Goal: Information Seeking & Learning: Learn about a topic

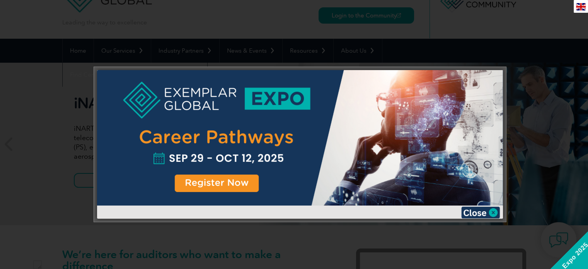
scroll to position [39, 0]
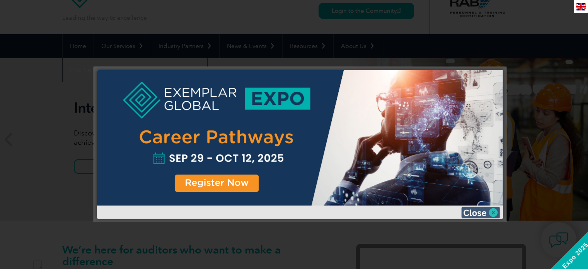
click at [496, 210] on img at bounding box center [480, 212] width 39 height 12
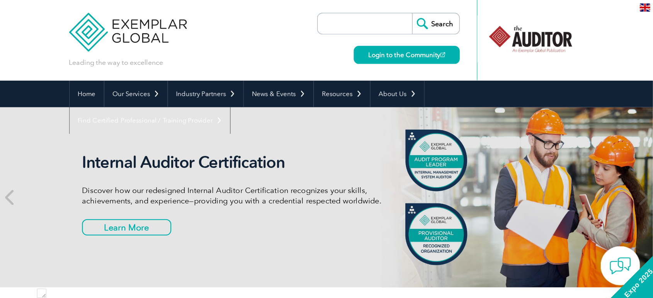
scroll to position [0, 0]
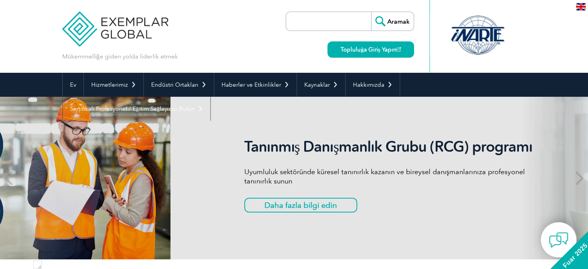
drag, startPoint x: 153, startPoint y: 147, endPoint x: 323, endPoint y: 168, distance: 171.8
click at [323, 168] on div "Tanınmış Danışmanlık Grubu (RCG) programı Uyumluluk sektöründe küresel tanınırl…" at bounding box center [389, 178] width 290 height 80
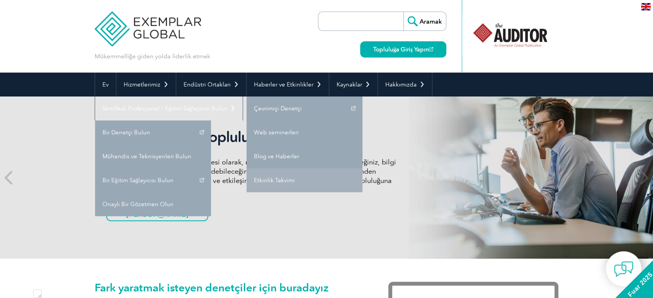
click at [283, 178] on font "Etkinlik Takvimi" at bounding box center [274, 180] width 41 height 7
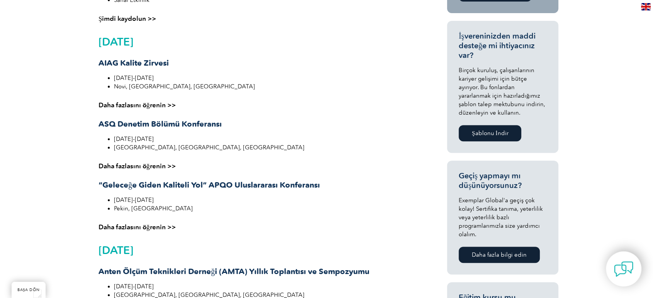
scroll to position [300, 0]
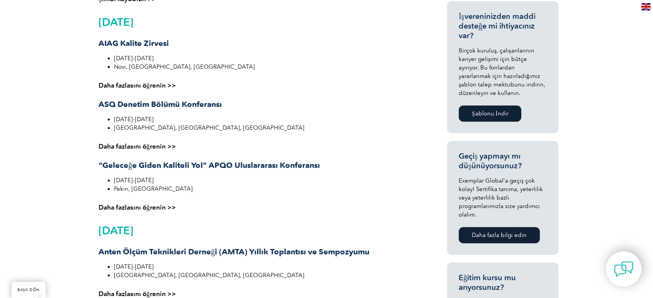
drag, startPoint x: 141, startPoint y: 170, endPoint x: 268, endPoint y: 163, distance: 127.0
click at [266, 163] on div "Ekim 2025 AIAG Kalite Zirvesi 1-2 Ekim 2025 Novi, MI, ABD Daha fazlasını öğreni…" at bounding box center [257, 114] width 316 height 196
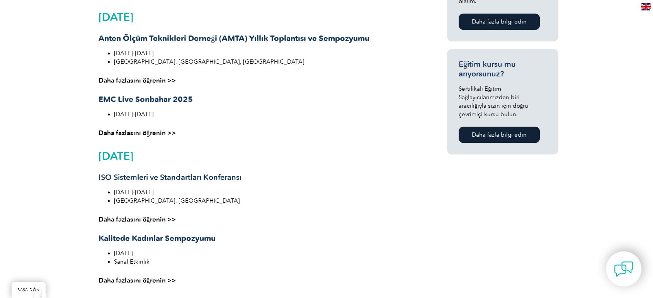
scroll to position [515, 0]
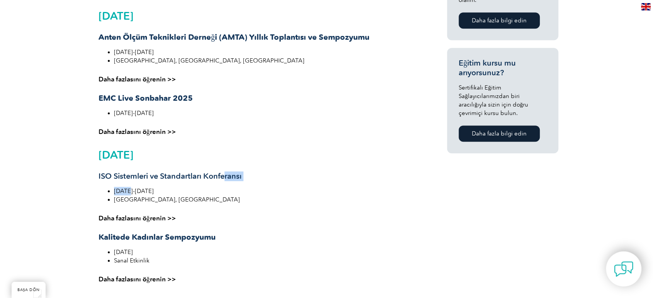
drag, startPoint x: 126, startPoint y: 181, endPoint x: 224, endPoint y: 178, distance: 98.2
click at [224, 178] on div "Aralık 2025 ISO Sistemleri ve Standartları Konferansı 2-3 Aralık 2025 Auckland,…" at bounding box center [257, 225] width 316 height 153
click at [272, 179] on h3 "ISO Sistemleri ve Standartları Konferansı" at bounding box center [257, 177] width 316 height 10
click at [188, 182] on div "Aralık 2025 ISO Sistemleri ve Standartları Konferansı 2-3 Aralık 2025 Auckland,…" at bounding box center [257, 225] width 316 height 153
click at [189, 177] on font "ISO Sistemleri ve Standartları Konferansı" at bounding box center [170, 176] width 143 height 9
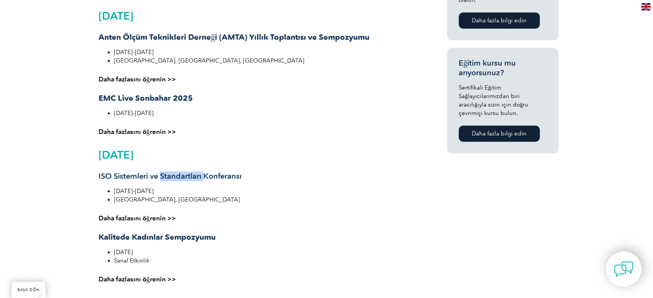
click at [189, 177] on font "ISO Sistemleri ve Standartları Konferansı" at bounding box center [170, 176] width 143 height 9
click at [244, 187] on li "2-3 Aralık 2025" at bounding box center [264, 191] width 301 height 9
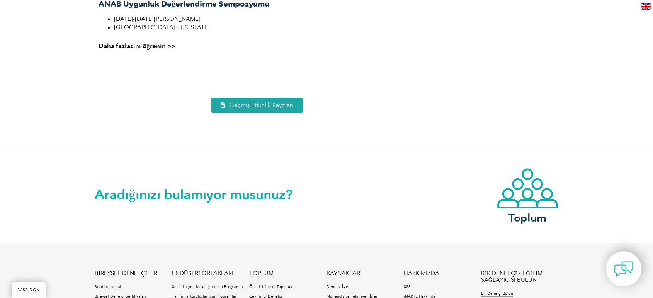
scroll to position [816, 0]
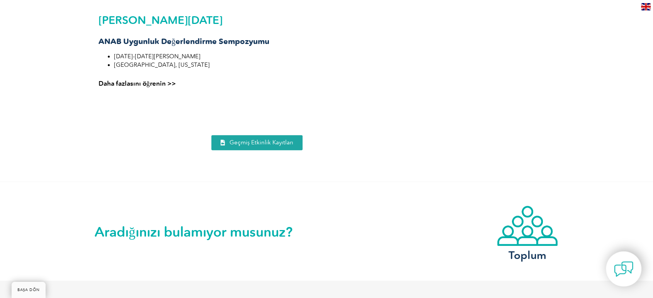
click at [250, 154] on div at bounding box center [257, 154] width 325 height 0
click at [252, 148] on link "Geçmiş Etkinlik Kayıtları" at bounding box center [256, 142] width 91 height 15
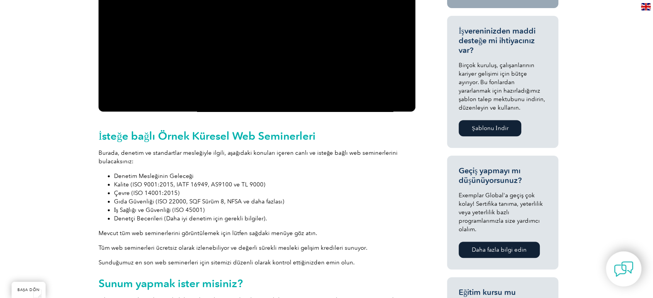
scroll to position [300, 0]
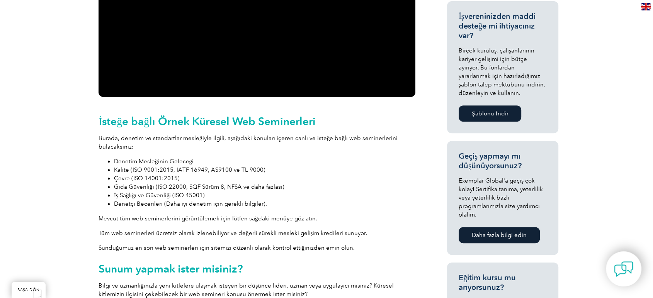
click at [132, 172] on font "Kalite (ISO 9001:2015, IATF 16949, AS9100 ve TL 9000)" at bounding box center [190, 170] width 152 height 7
click at [242, 174] on li "Çevre (ISO 14001:2015)" at bounding box center [265, 178] width 302 height 9
click at [207, 176] on li "Çevre (ISO 14001:2015)" at bounding box center [265, 178] width 302 height 9
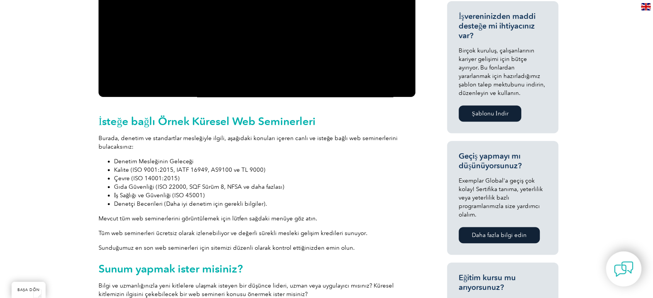
click at [204, 167] on font "Kalite (ISO 9001:2015, IATF 16949, AS9100 ve TL 9000)" at bounding box center [190, 170] width 152 height 7
click at [270, 184] on font "Gıda Güvenliği (ISO 22000, SQF Sürüm 8, NFSA ve daha fazlası)" at bounding box center [199, 187] width 170 height 7
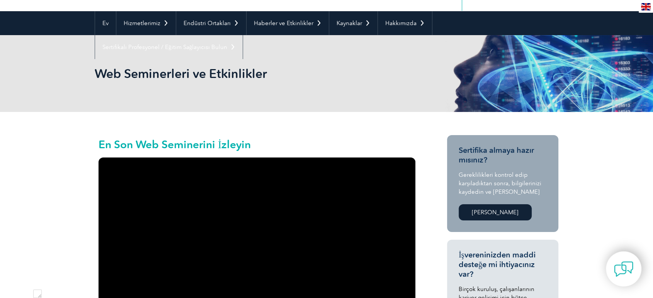
scroll to position [0, 0]
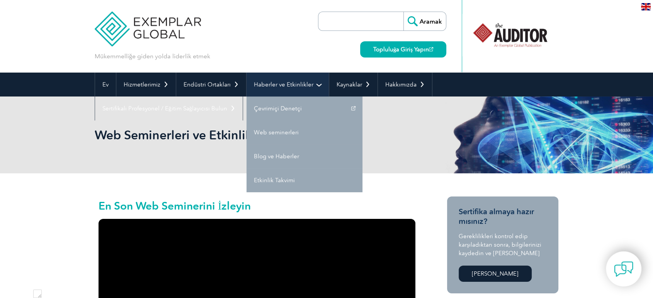
click at [285, 86] on font "Haberler ve Etkinlikler" at bounding box center [284, 84] width 60 height 7
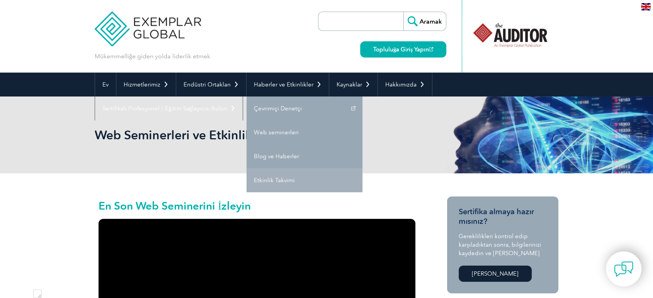
click at [286, 181] on font "Etkinlik Takvimi" at bounding box center [274, 180] width 41 height 7
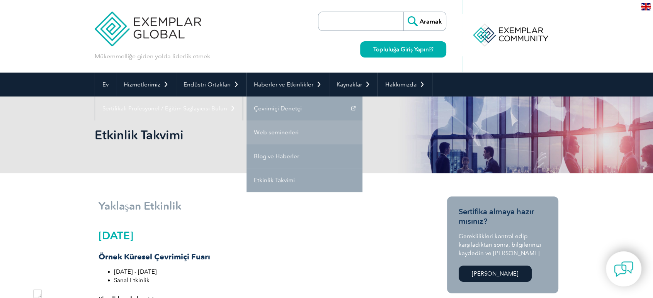
click at [286, 131] on font "Web seminerleri" at bounding box center [276, 132] width 45 height 7
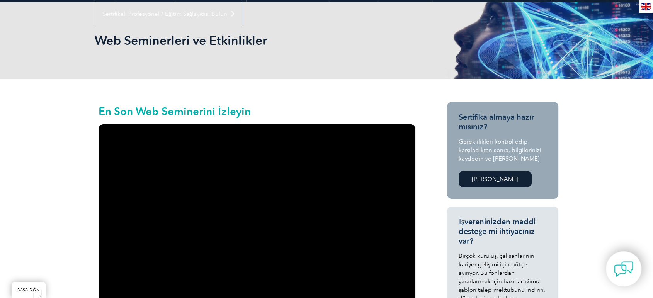
scroll to position [129, 0]
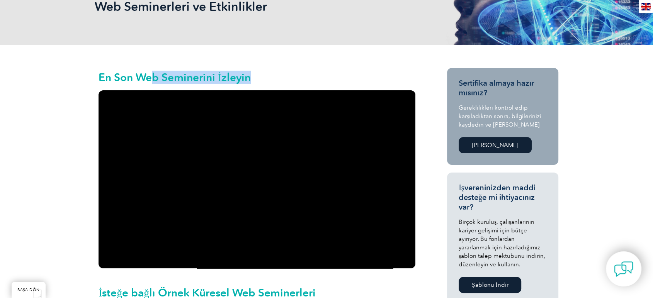
drag, startPoint x: 151, startPoint y: 76, endPoint x: 259, endPoint y: 80, distance: 107.6
click at [254, 81] on h2 "En Son Web Seminerini İzleyin" at bounding box center [257, 77] width 317 height 11
click at [285, 78] on h2 "En Son Web Seminerini İzleyin" at bounding box center [257, 77] width 317 height 11
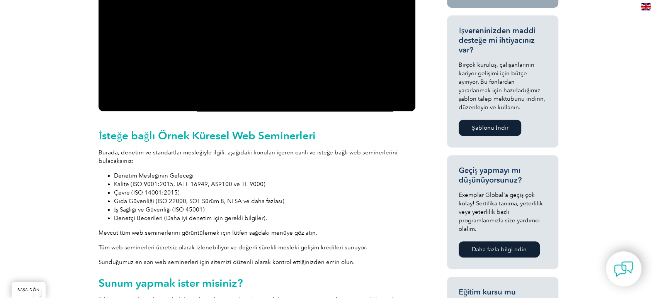
scroll to position [300, 0]
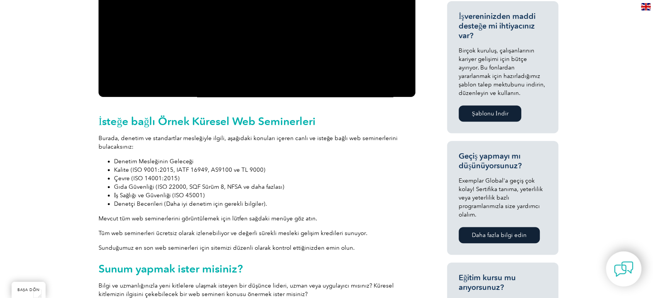
click at [206, 167] on font "Kalite (ISO 9001:2015, IATF 16949, AS9100 ve TL 9000)" at bounding box center [190, 170] width 152 height 7
click at [254, 210] on div "İsteğe bağlı Örnek Küresel Web Seminerleri Burada, denetim ve standartlar mesle…" at bounding box center [257, 207] width 317 height 184
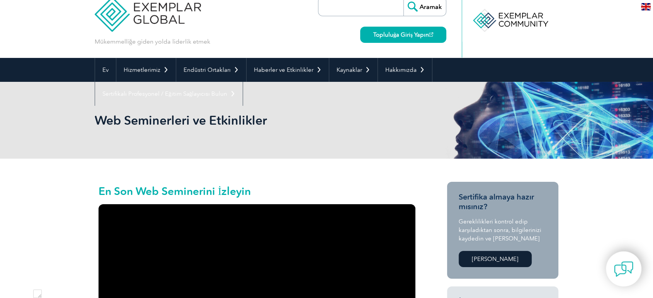
scroll to position [0, 0]
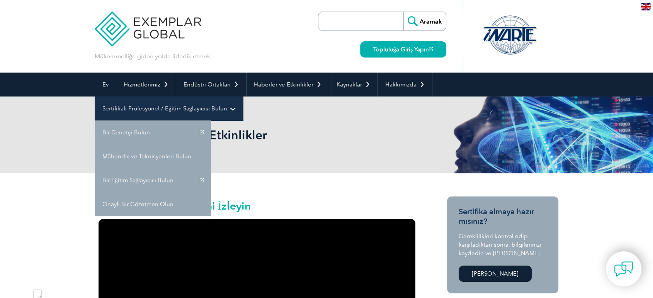
click at [226, 109] on link "Sertifikalı Profesyonel / Eğitim Sağlayıcısı Bulun" at bounding box center [169, 109] width 148 height 24
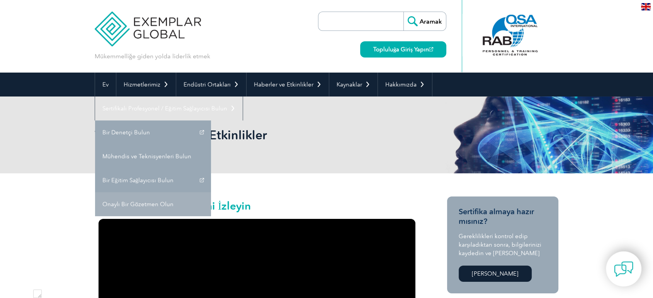
click at [158, 206] on font "Onaylı Bir Gözetmen Olun" at bounding box center [137, 204] width 71 height 7
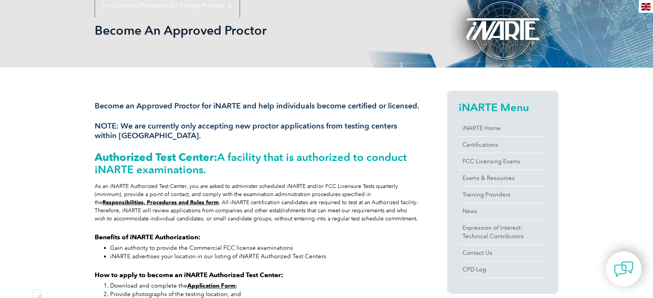
scroll to position [129, 0]
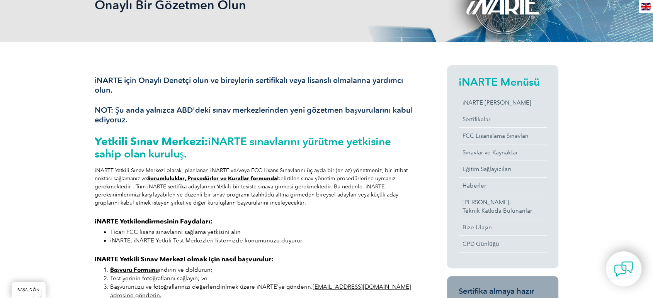
drag, startPoint x: 211, startPoint y: 143, endPoint x: 218, endPoint y: 156, distance: 14.0
click at [218, 156] on h2 "Yetkili Sınav Merkezi: iNARTE sınavlarını yürütme yetkisine sahip olan kuruluş." at bounding box center [257, 147] width 325 height 25
click at [223, 158] on h2 "Yetkili Sınav Merkezi: iNARTE sınavlarını yürütme yetkisine sahip olan kuruluş." at bounding box center [257, 147] width 325 height 25
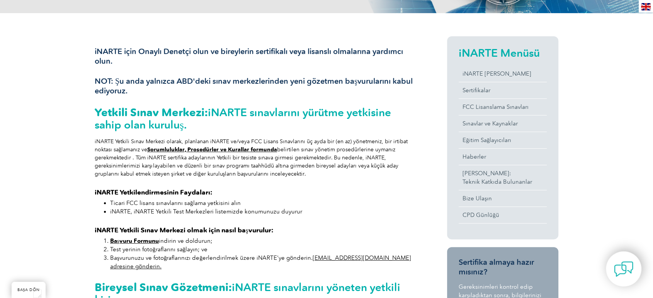
scroll to position [172, 0]
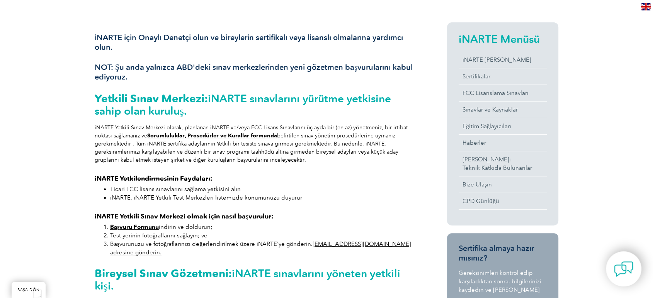
click at [249, 138] on font "Sorumluluklar, Prosedürler ve Kurallar formunda" at bounding box center [212, 136] width 130 height 7
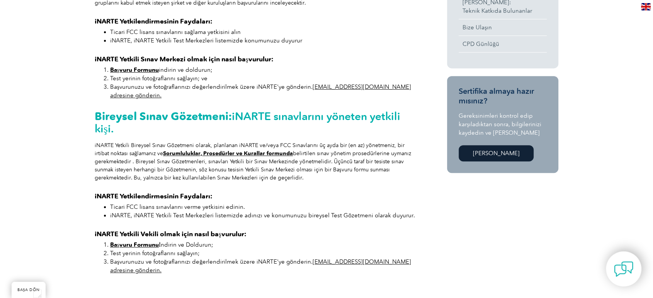
scroll to position [343, 0]
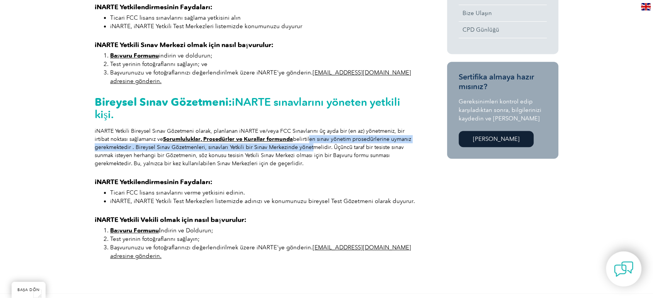
drag, startPoint x: 307, startPoint y: 137, endPoint x: 291, endPoint y: 138, distance: 15.9
click at [284, 136] on font "belirtilen sınav yönetim prosedürlerine uymanız gerekmektedir . Bireysel Sınav …" at bounding box center [253, 151] width 317 height 31
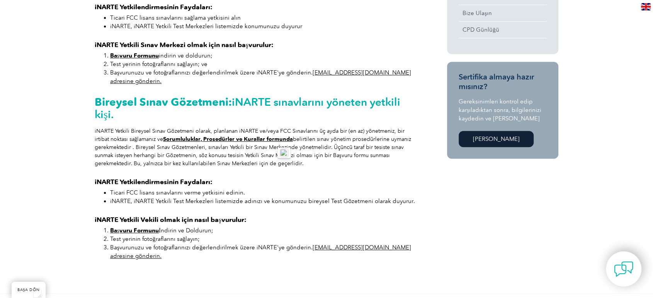
click at [311, 149] on font "belirtilen sınav yönetim prosedürlerine uymanız gerekmektedir . Bireysel Sınav …" at bounding box center [253, 151] width 317 height 31
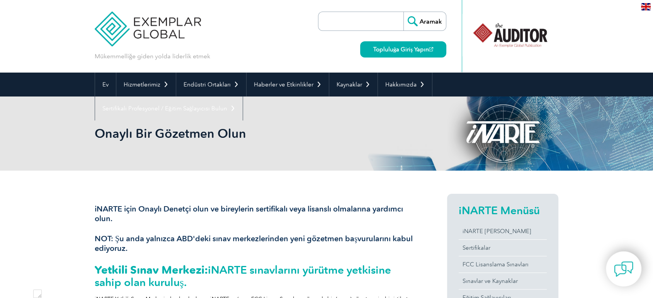
scroll to position [0, 0]
click at [644, 6] on img at bounding box center [646, 6] width 10 height 7
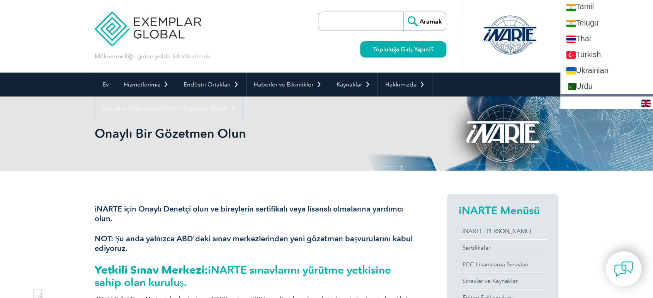
scroll to position [1418, 0]
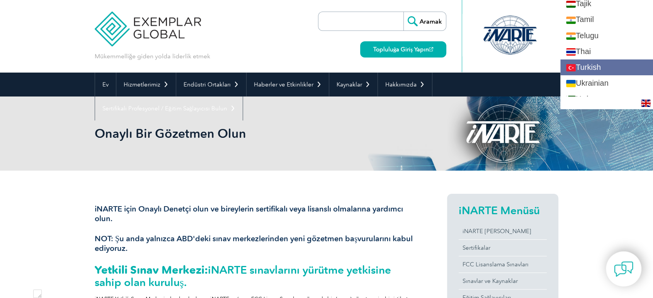
click at [596, 60] on link "Turkish" at bounding box center [607, 68] width 93 height 16
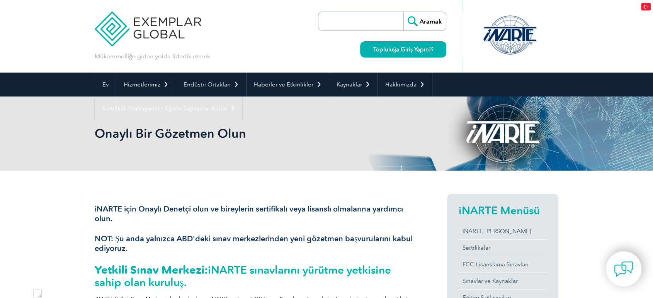
scroll to position [0, 0]
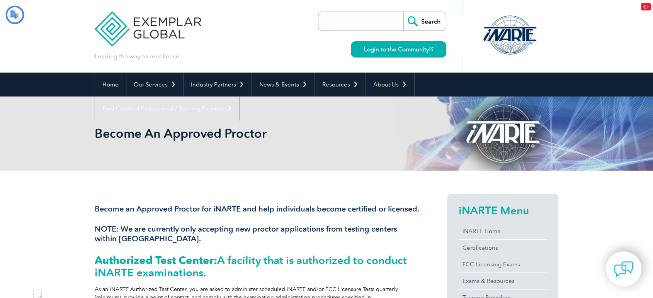
type input "Aramak"
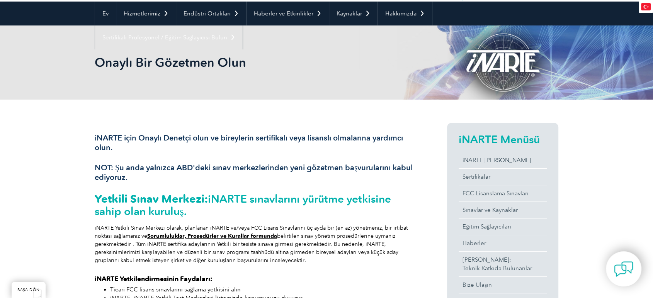
scroll to position [86, 0]
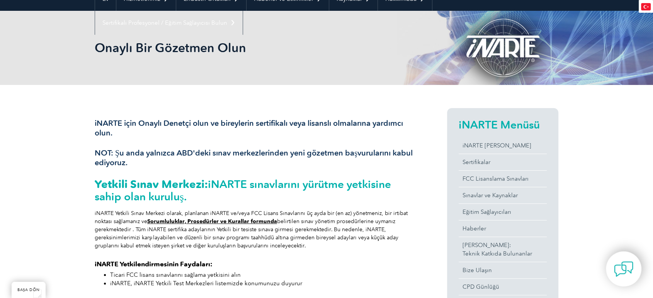
click at [259, 151] on font "NOT: Şu anda yalnızca ABD'deki sınav merkezlerinden yeni gözetmen başvurularını…" at bounding box center [254, 157] width 318 height 19
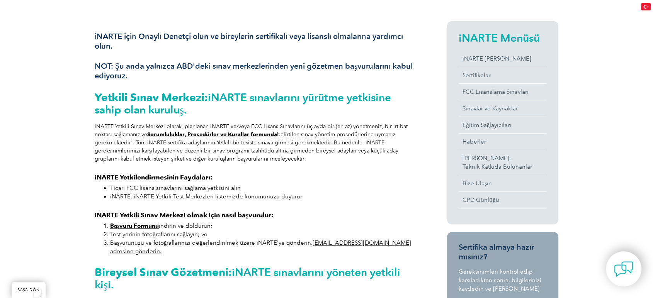
scroll to position [300, 0]
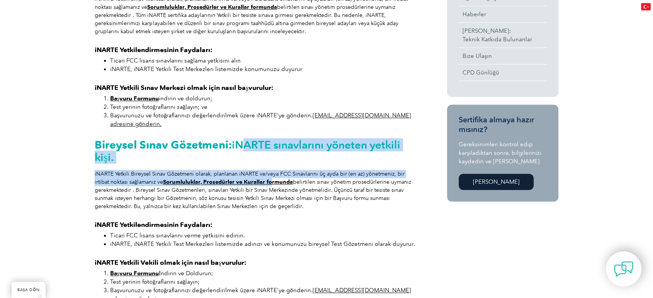
drag, startPoint x: 237, startPoint y: 130, endPoint x: 266, endPoint y: 172, distance: 50.8
click at [256, 170] on div "iNARTE için Onaylı Denetçi olun ve bireylerin sertifikalı veya lisanslı olmalar…" at bounding box center [257, 102] width 325 height 416
click at [269, 179] on font "Sorumluluklar, Prosedürler ve Kurallar formunda" at bounding box center [228, 182] width 130 height 7
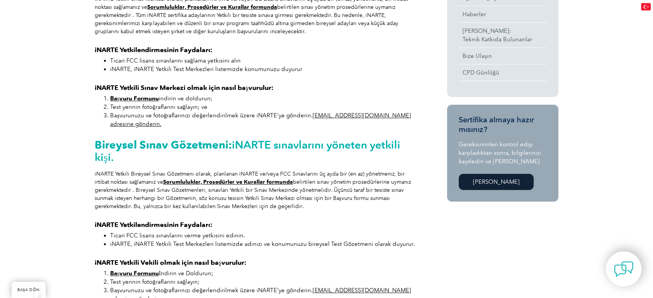
click at [370, 208] on div "iNARTE için Onaylı Denetçi olun ve bireylerin sertifikalı veya lisanslı olmalar…" at bounding box center [257, 102] width 325 height 416
click at [226, 179] on font "Sorumluluklar, Prosedürler ve Kurallar formunda" at bounding box center [228, 182] width 130 height 7
click at [343, 204] on div "iNARTE için Onaylı Denetçi olun ve bireylerin sertifikalı veya lisanslı olmalar…" at bounding box center [257, 102] width 325 height 416
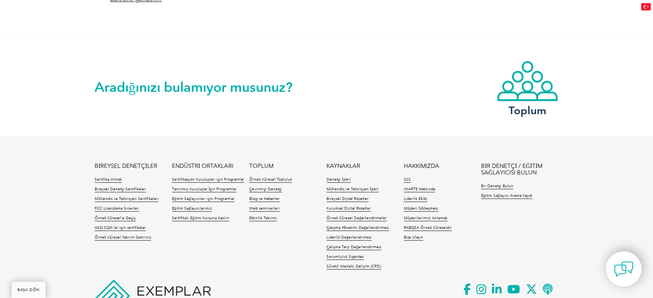
scroll to position [633, 0]
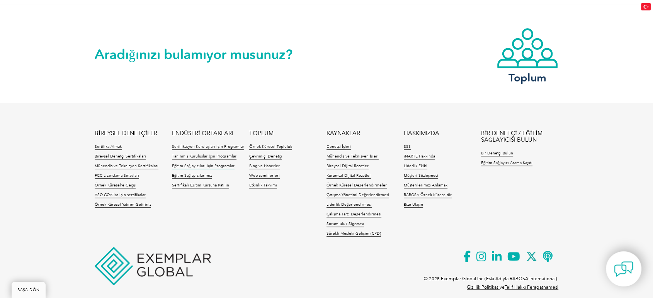
click at [209, 164] on font "Eğitim Sağlayıcıları için Programlar" at bounding box center [203, 166] width 63 height 5
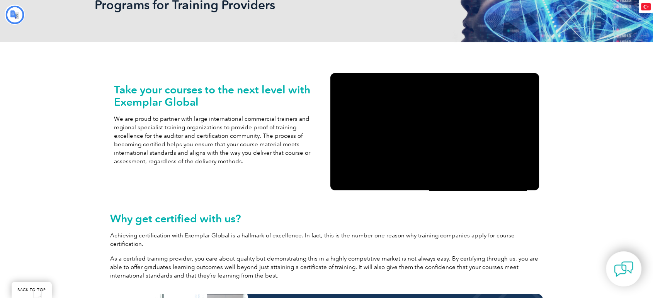
type input "Aramak"
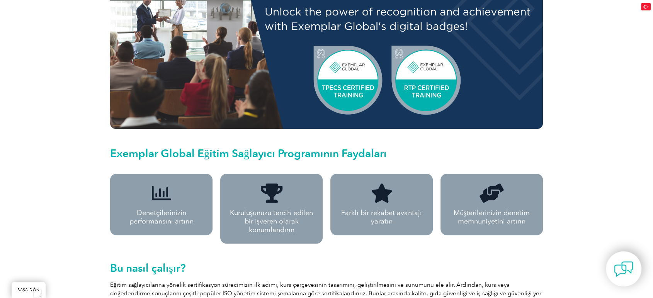
scroll to position [515, 0]
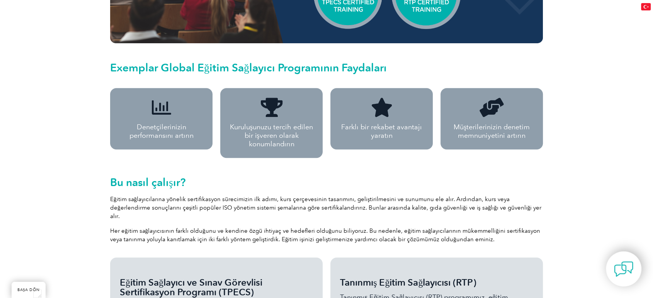
drag, startPoint x: 151, startPoint y: 128, endPoint x: 193, endPoint y: 138, distance: 42.6
click at [193, 138] on font "Denetçilerinizin performansını artırın" at bounding box center [161, 131] width 64 height 17
drag, startPoint x: 266, startPoint y: 130, endPoint x: 295, endPoint y: 143, distance: 31.5
click at [295, 143] on p "Kuruluşunuzu tercih edilen bir işveren olarak konumlandırın" at bounding box center [271, 136] width 85 height 26
drag, startPoint x: 404, startPoint y: 136, endPoint x: 440, endPoint y: 140, distance: 35.7
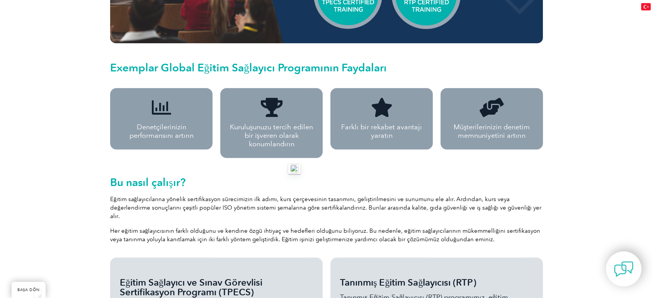
click at [439, 140] on div "Denetçilerinizin performansını artırın Kuruluşunuzu tercih edilen bir işveren o…" at bounding box center [326, 123] width 441 height 78
click at [500, 130] on font "Müşterilerinizin denetim memnuniyetini artırın" at bounding box center [492, 131] width 76 height 17
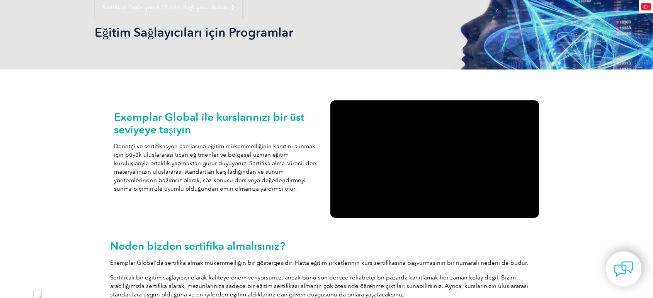
scroll to position [0, 0]
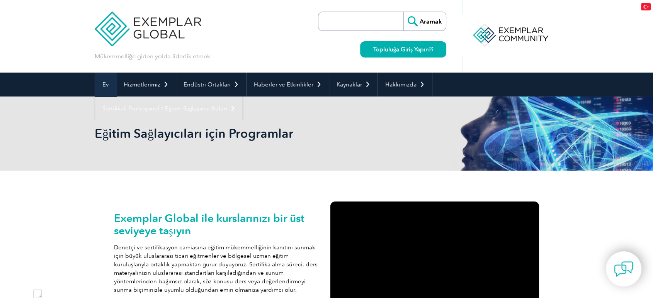
click at [109, 87] on link "Ev" at bounding box center [105, 85] width 21 height 24
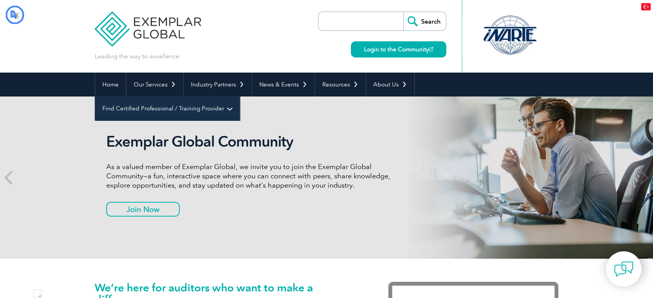
type input "Aramak"
